Goal: Information Seeking & Learning: Learn about a topic

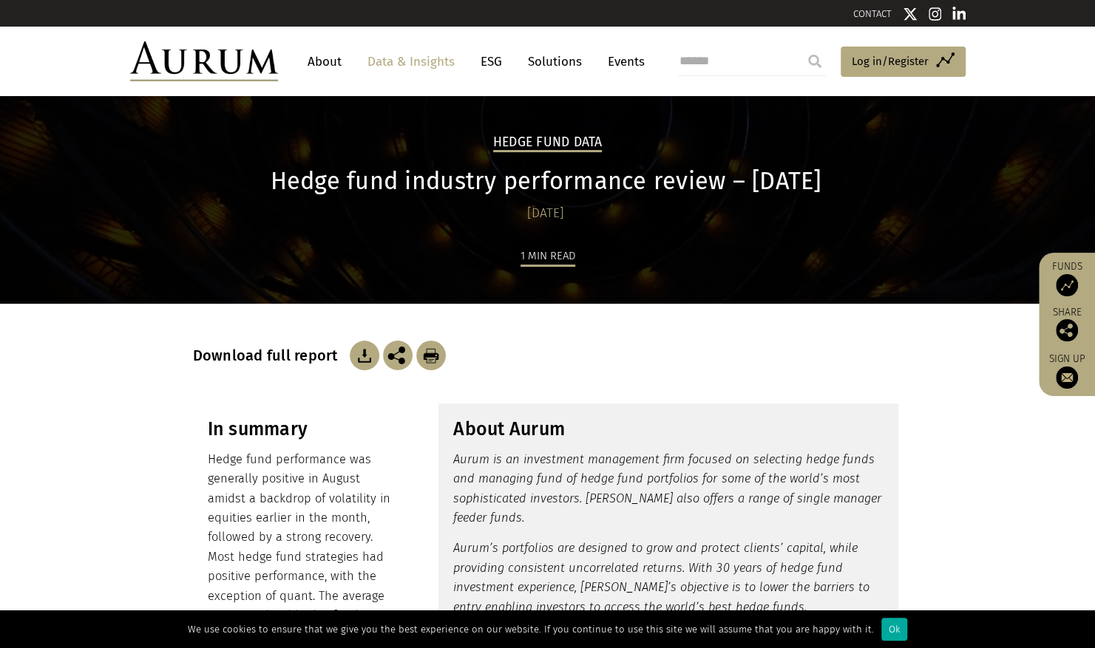
click at [330, 56] on link "About" at bounding box center [324, 61] width 49 height 27
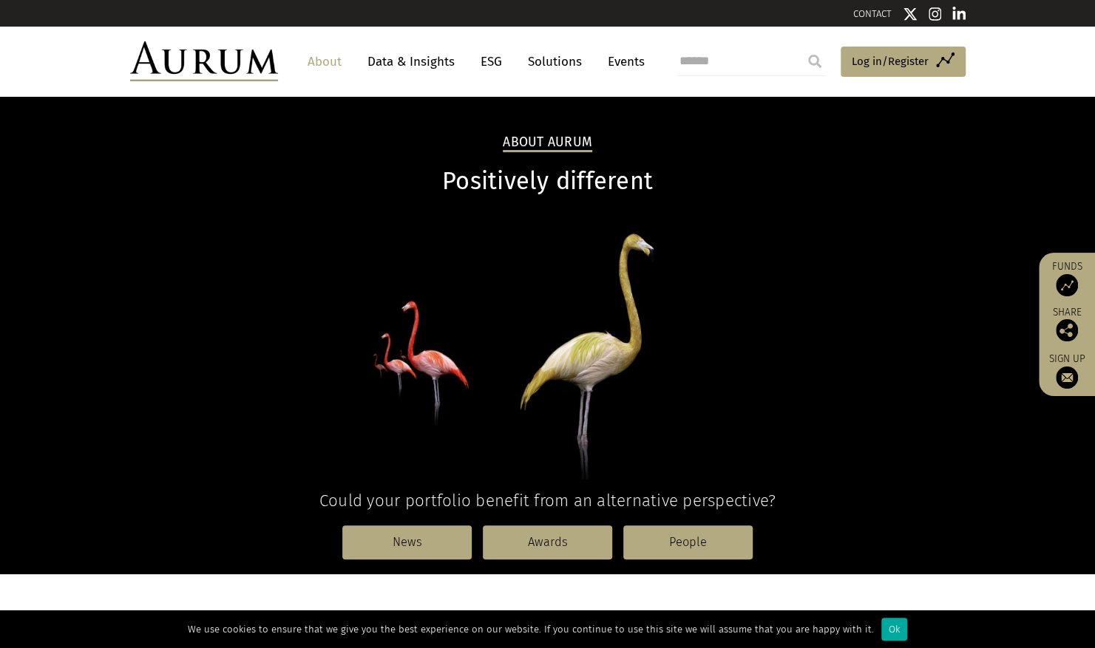
click at [427, 61] on link "Data & Insights" at bounding box center [411, 61] width 102 height 27
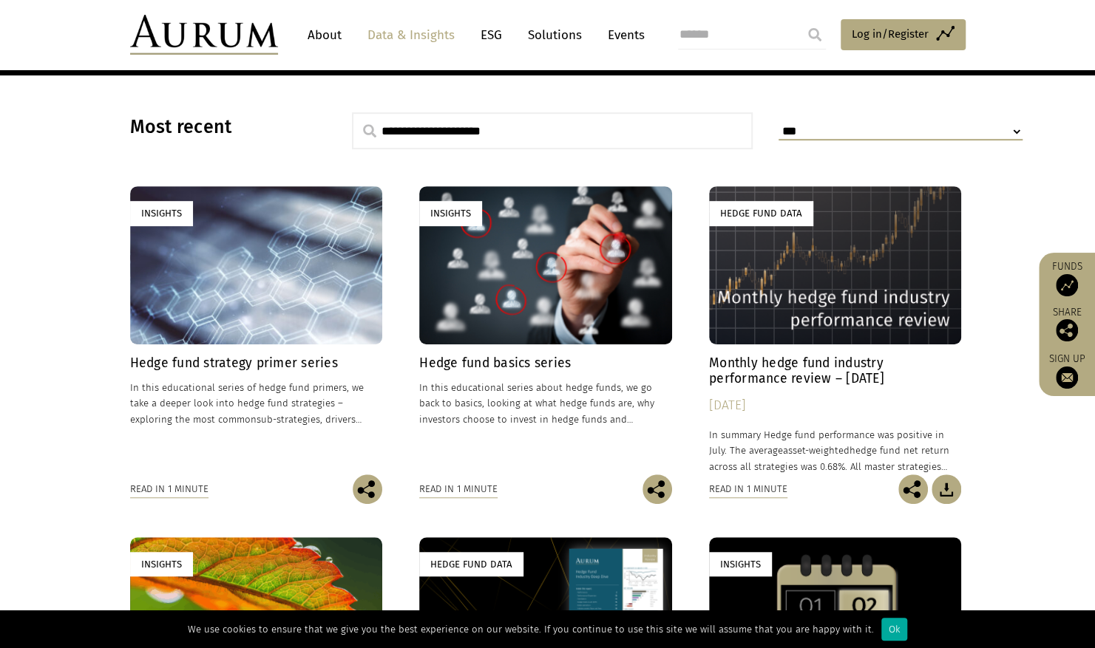
scroll to position [360, 0]
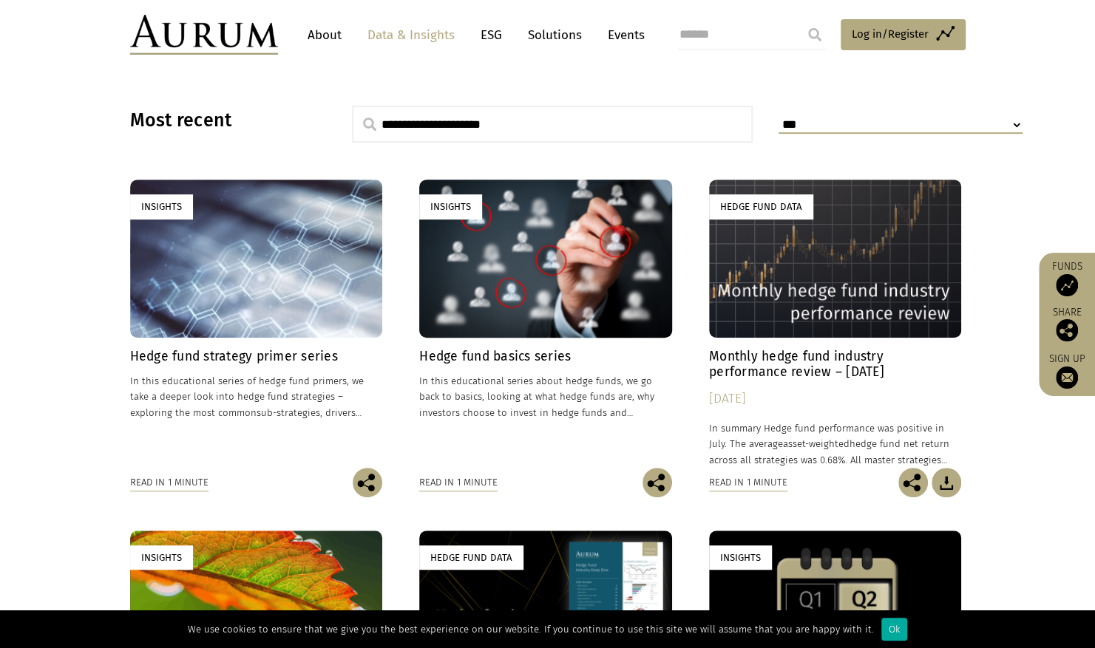
click at [814, 325] on div "Hedge Fund Data" at bounding box center [835, 258] width 253 height 157
